Goal: Complete application form

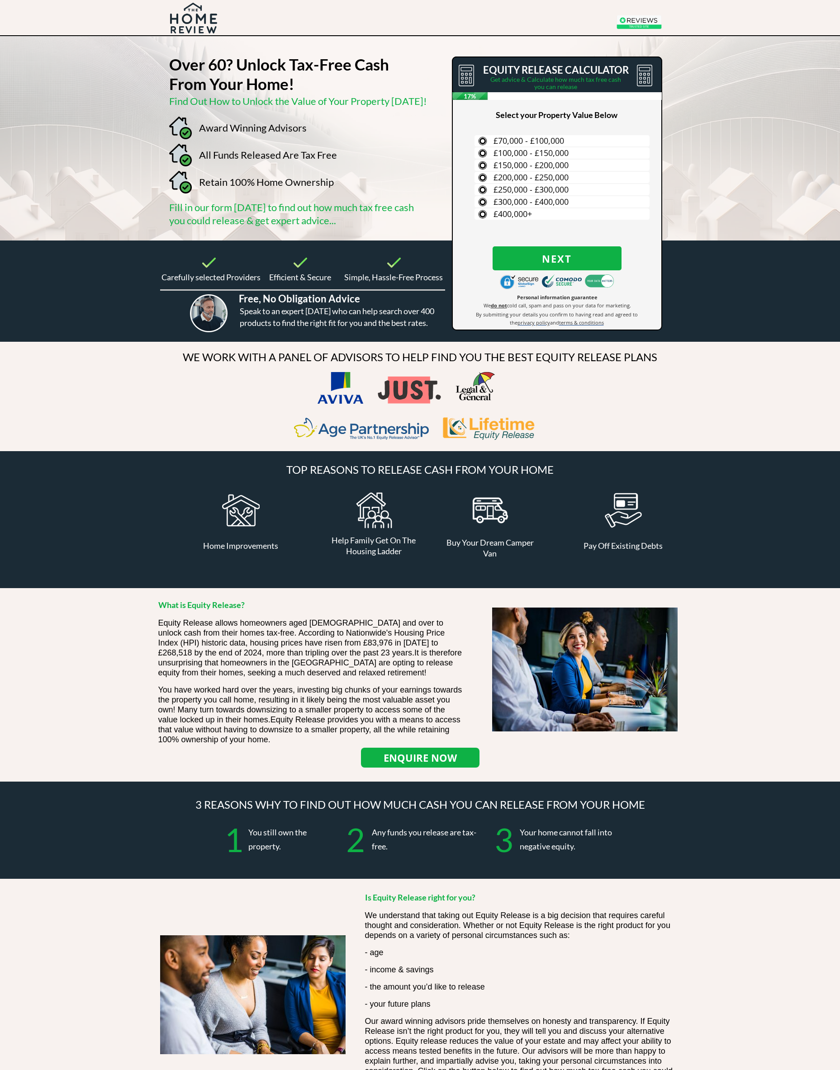
click at [370, 205] on span "£300,000 - £400,000" at bounding box center [530, 201] width 75 height 11
click at [0, 0] on input "£300,000 - £400,000" at bounding box center [0, 0] width 0 height 0
click at [370, 178] on span "Bungalow" at bounding box center [512, 177] width 38 height 11
click at [0, 0] on input "Bungalow" at bounding box center [0, 0] width 0 height 0
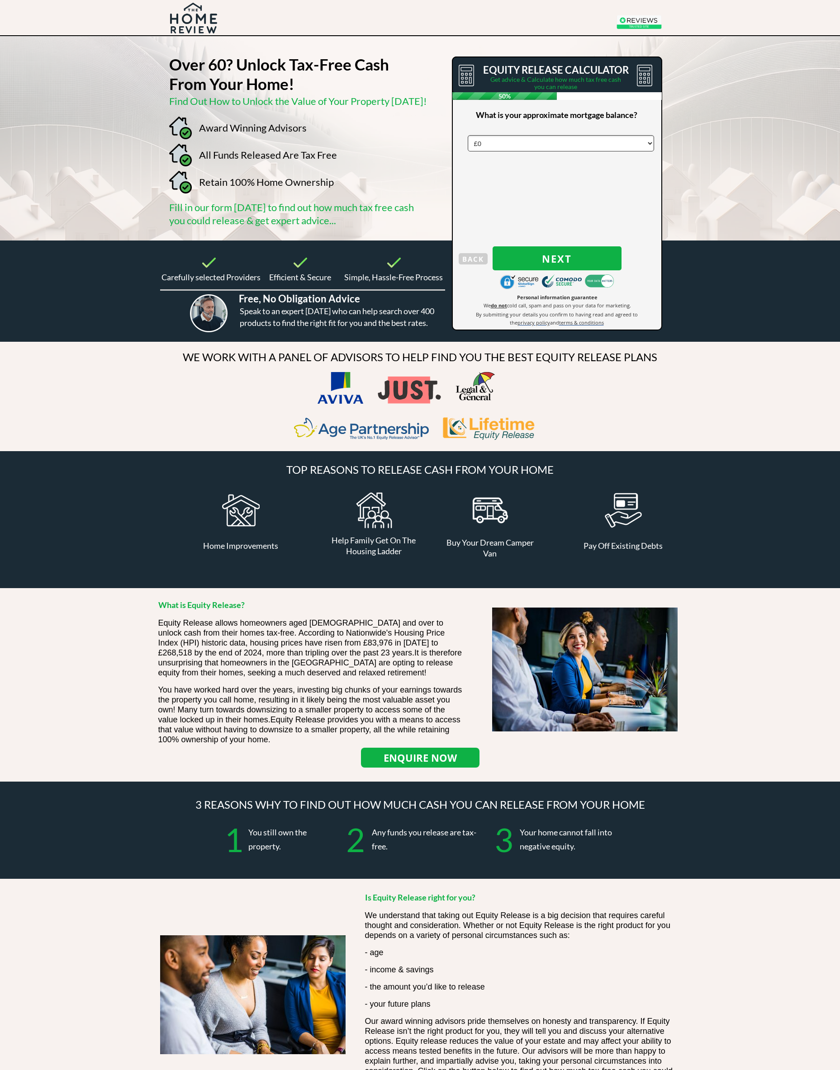
click at [370, 255] on span "Next" at bounding box center [556, 259] width 129 height 12
click at [370, 139] on select "Select Title Mr Mrs Ms Miss Dr [PERSON_NAME]" at bounding box center [560, 143] width 186 height 16
select select "Mr"
click at [370, 165] on input "text" at bounding box center [560, 166] width 186 height 16
type input "[PERSON_NAME]"
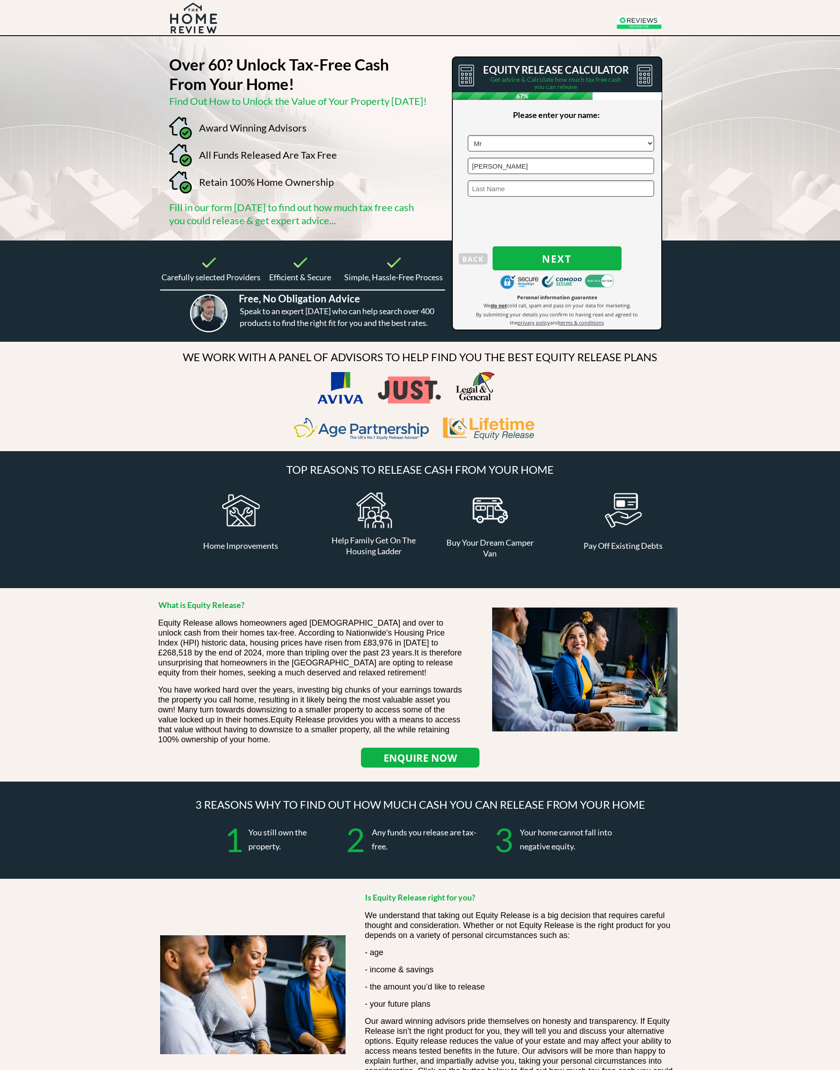
click at [370, 194] on input "text" at bounding box center [560, 188] width 186 height 16
type input "Oldfield"
click at [370, 253] on span "Next" at bounding box center [556, 259] width 129 height 12
click at [370, 146] on input "text" at bounding box center [560, 143] width 186 height 16
type input "DN14 0SH"
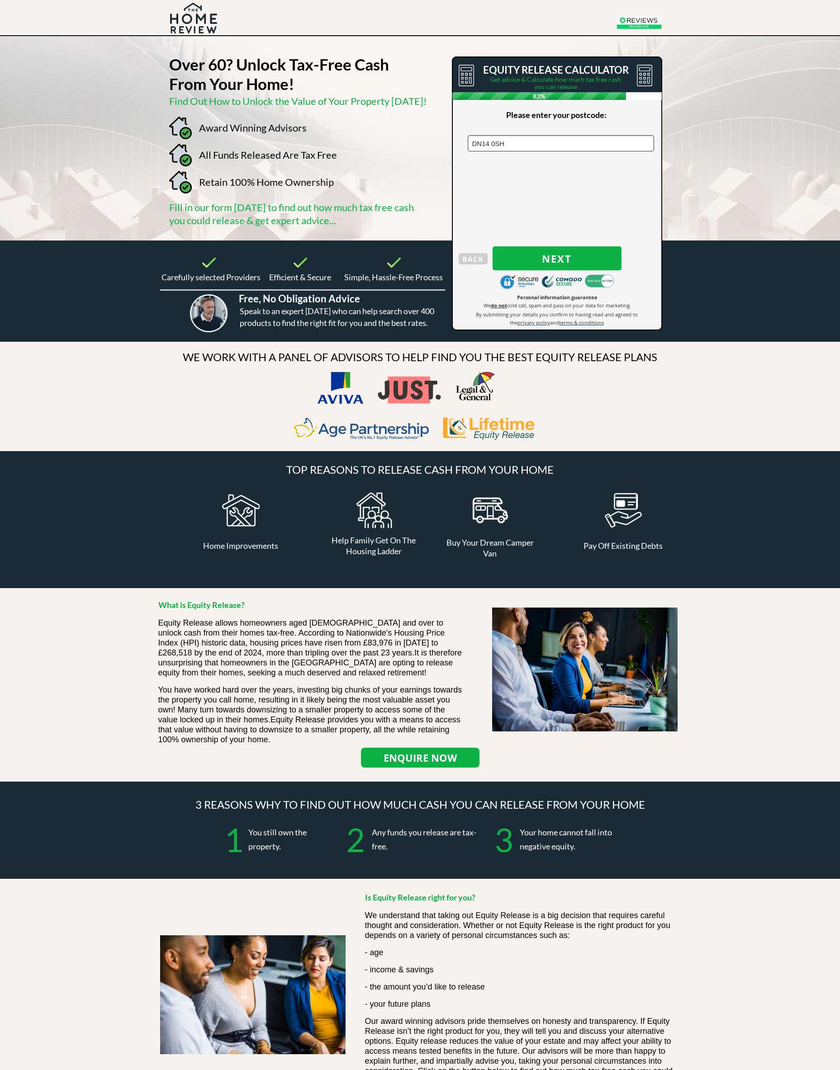
click at [370, 253] on span "Next" at bounding box center [556, 259] width 129 height 12
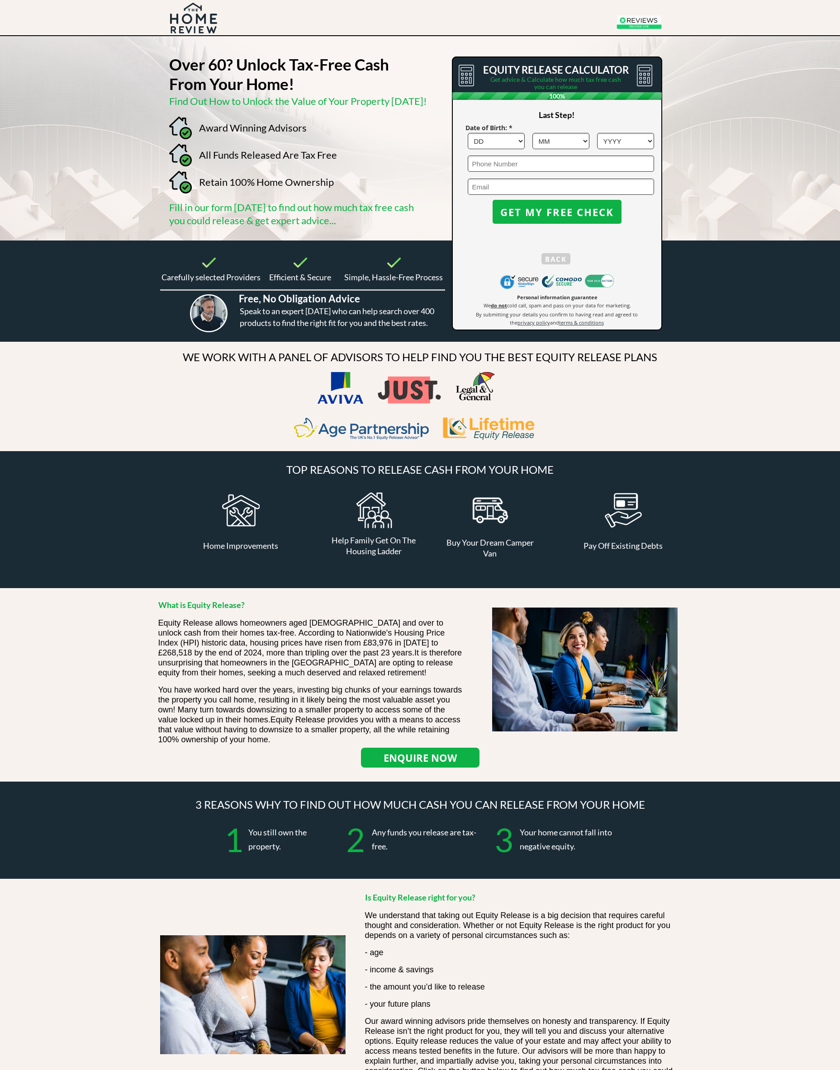
click at [370, 136] on select "DD 1 2 3 4 5 6 7 8 9 10 11 12 13 14 15 16 17 18 19 20 21 22 23 24 25 26 27 28 2…" at bounding box center [495, 141] width 57 height 16
select select "20"
click at [370, 139] on select "MM 1 2 3 4 5 6 7 8 9 10 11 12" at bounding box center [560, 141] width 57 height 16
select select "2"
click at [370, 138] on select "YYYY 1966 1965 1964 1963 1962 1961 1960 1959 1958 1957 1956 1955 1954 1953 1952…" at bounding box center [625, 141] width 57 height 16
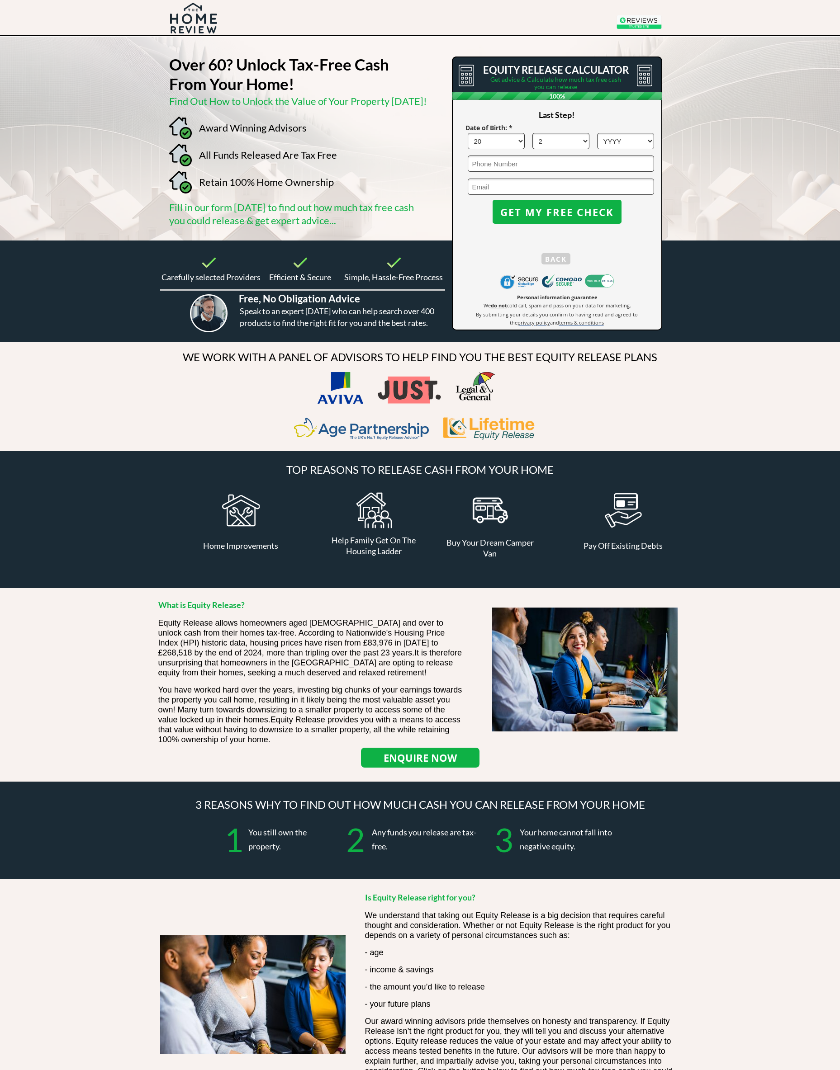
select select "1953"
click at [370, 164] on input "tel" at bounding box center [560, 164] width 186 height 16
type input "07899991578"
click at [370, 193] on input "email" at bounding box center [560, 187] width 186 height 16
type input "[PERSON_NAME][EMAIL_ADDRESS][PERSON_NAME][DOMAIN_NAME]"
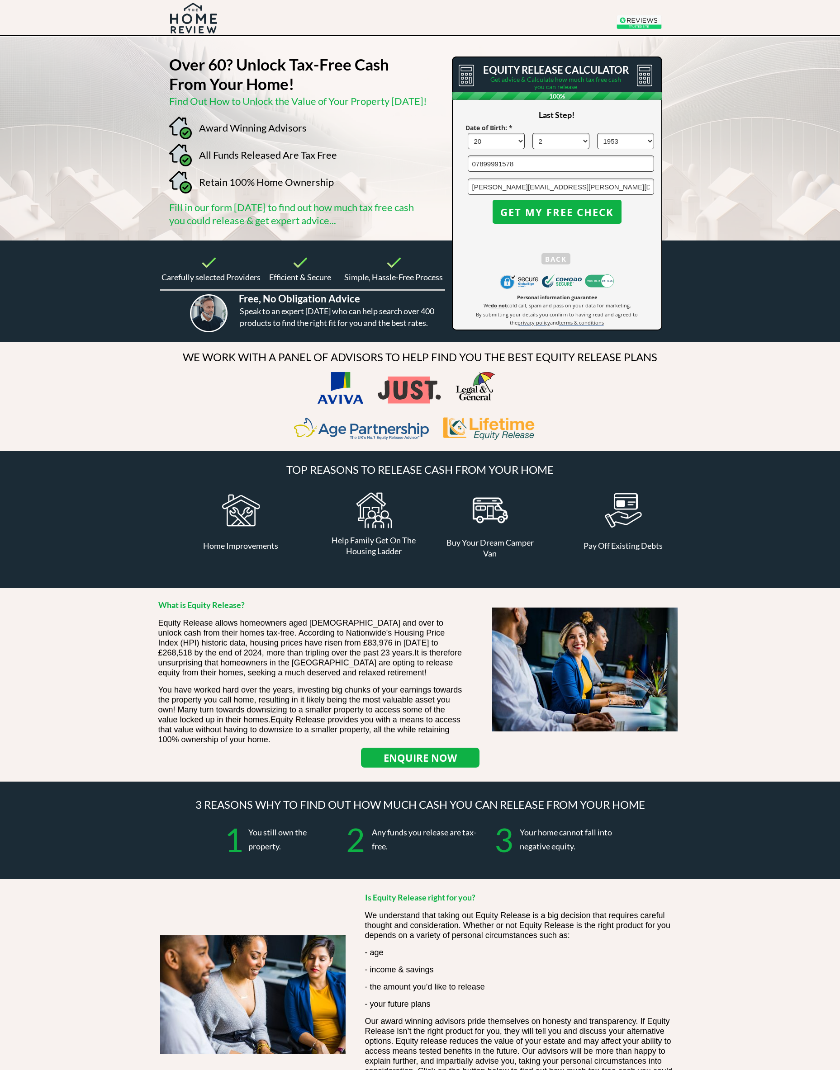
click at [370, 214] on span "GET MY FREE CHECK" at bounding box center [556, 212] width 129 height 12
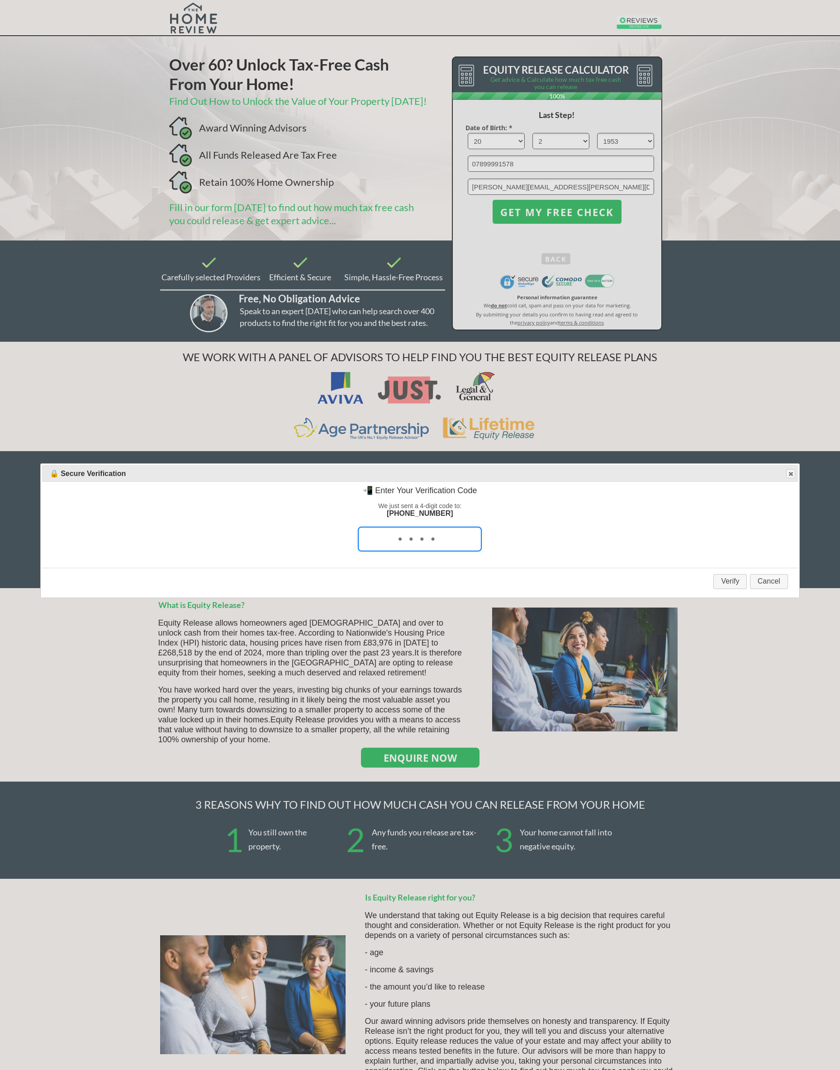
click at [370, 472] on input "tel" at bounding box center [420, 539] width 124 height 25
type input "9661"
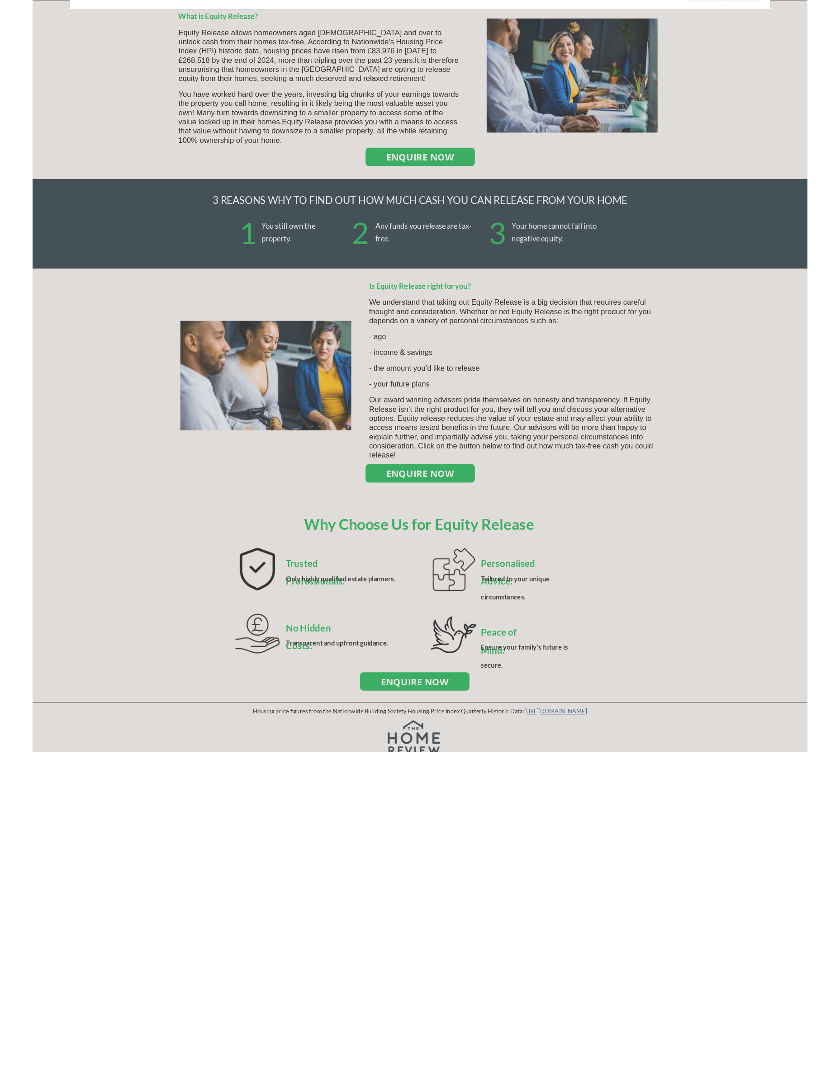
scroll to position [293, 0]
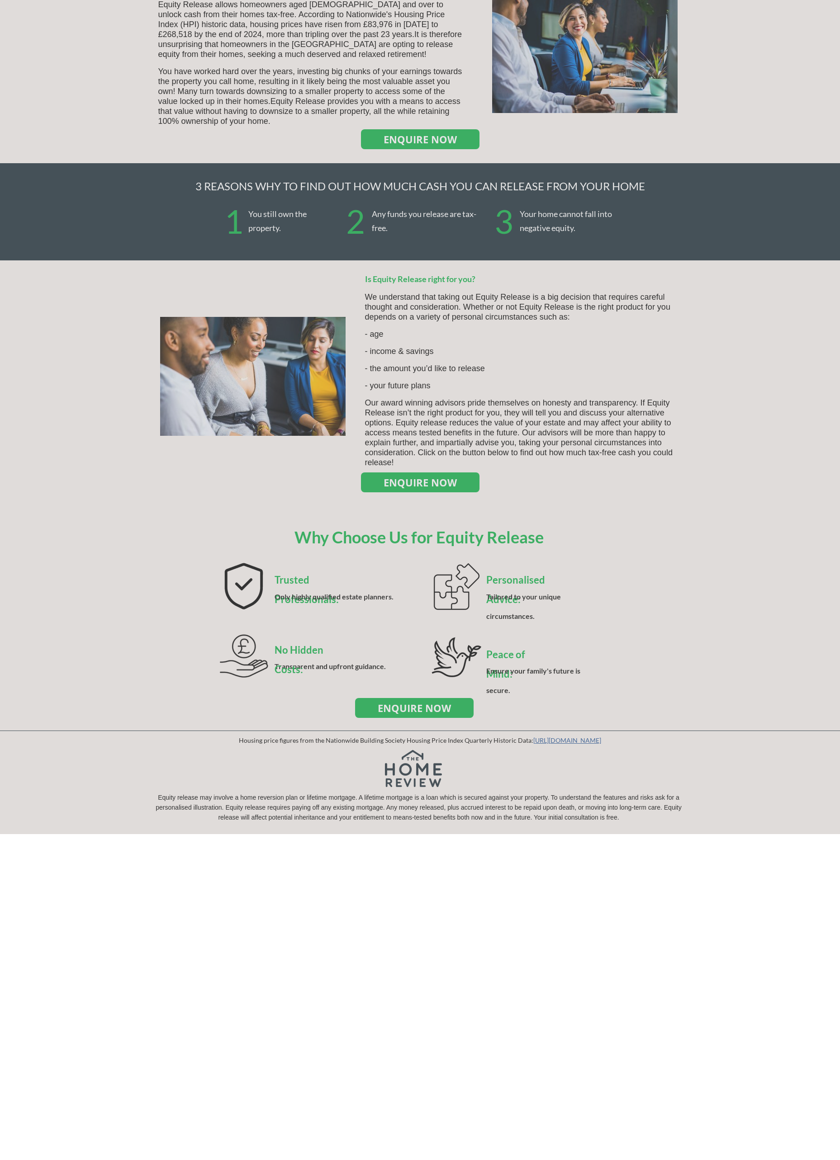
click at [370, 472] on div at bounding box center [420, 580] width 840 height 1160
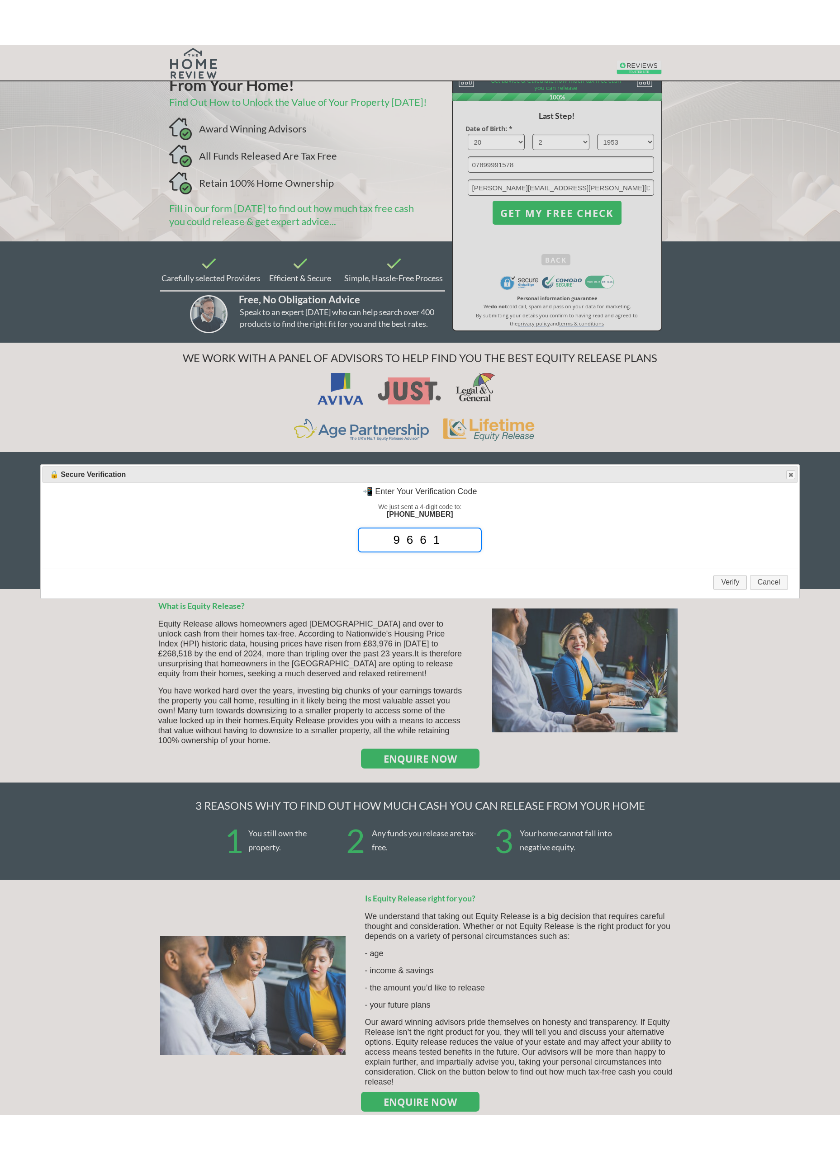
scroll to position [0, 0]
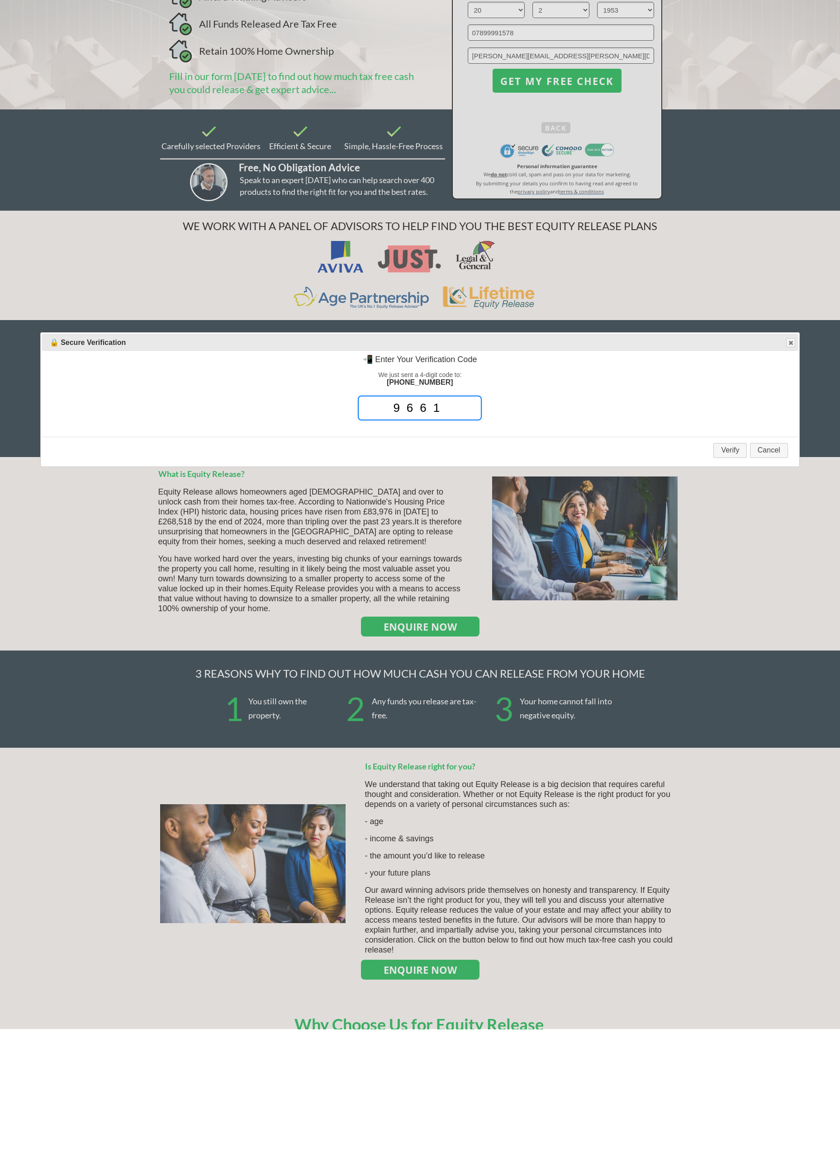
click at [370, 472] on button "Verify" at bounding box center [729, 581] width 33 height 15
